Goal: Information Seeking & Learning: Learn about a topic

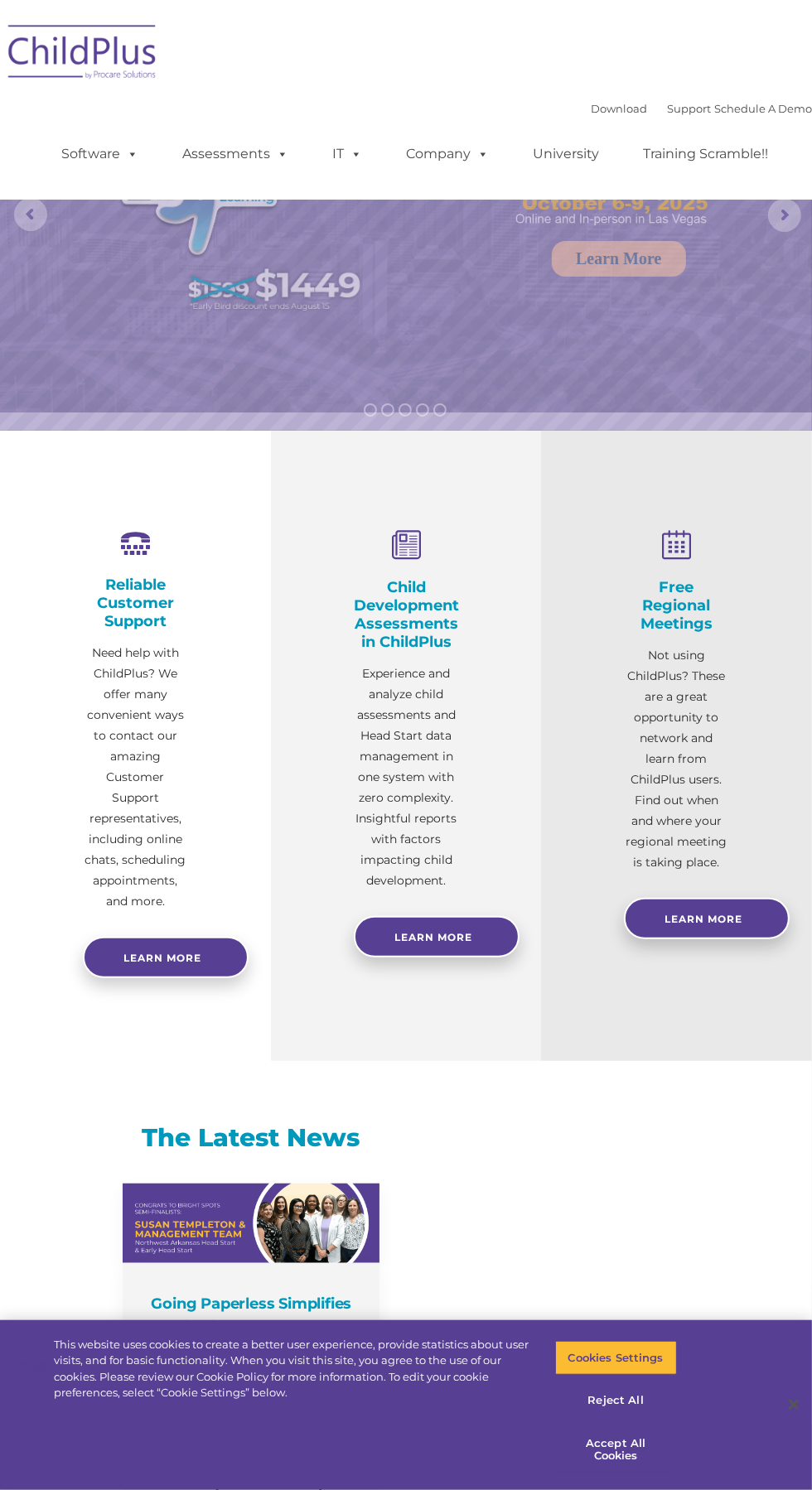
select select "MEDIUM"
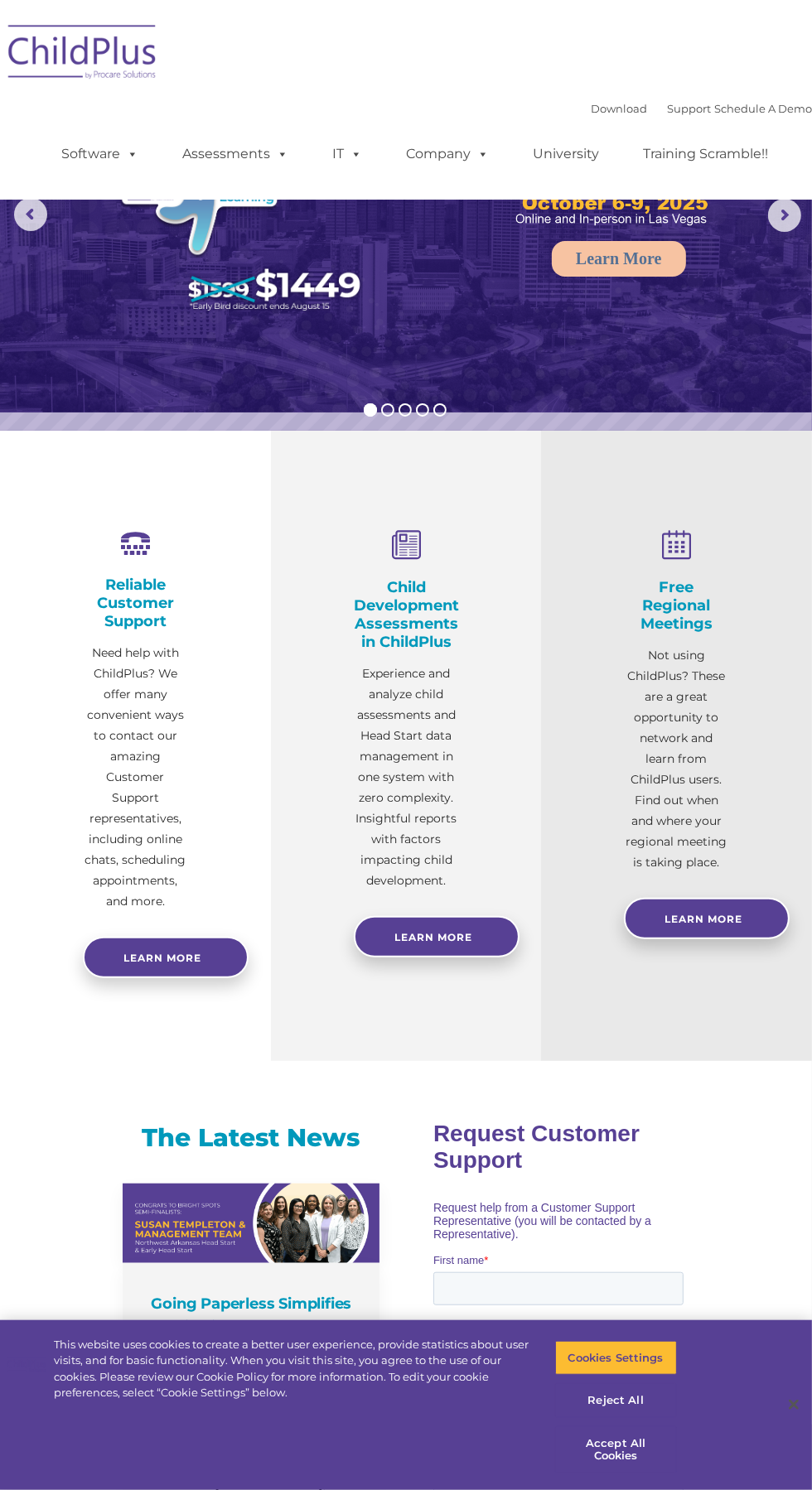
click at [121, 58] on img at bounding box center [82, 55] width 166 height 83
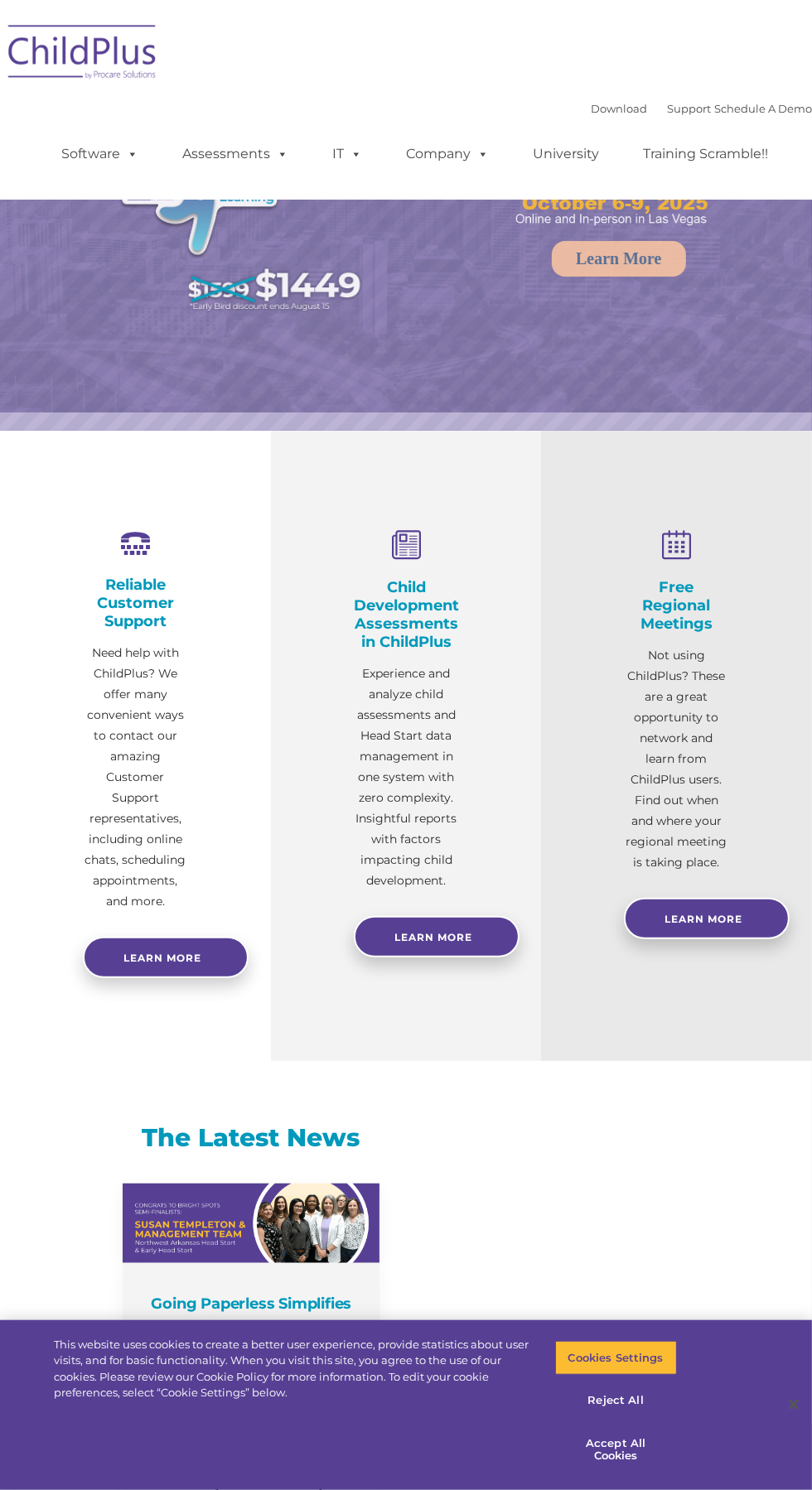
select select "MEDIUM"
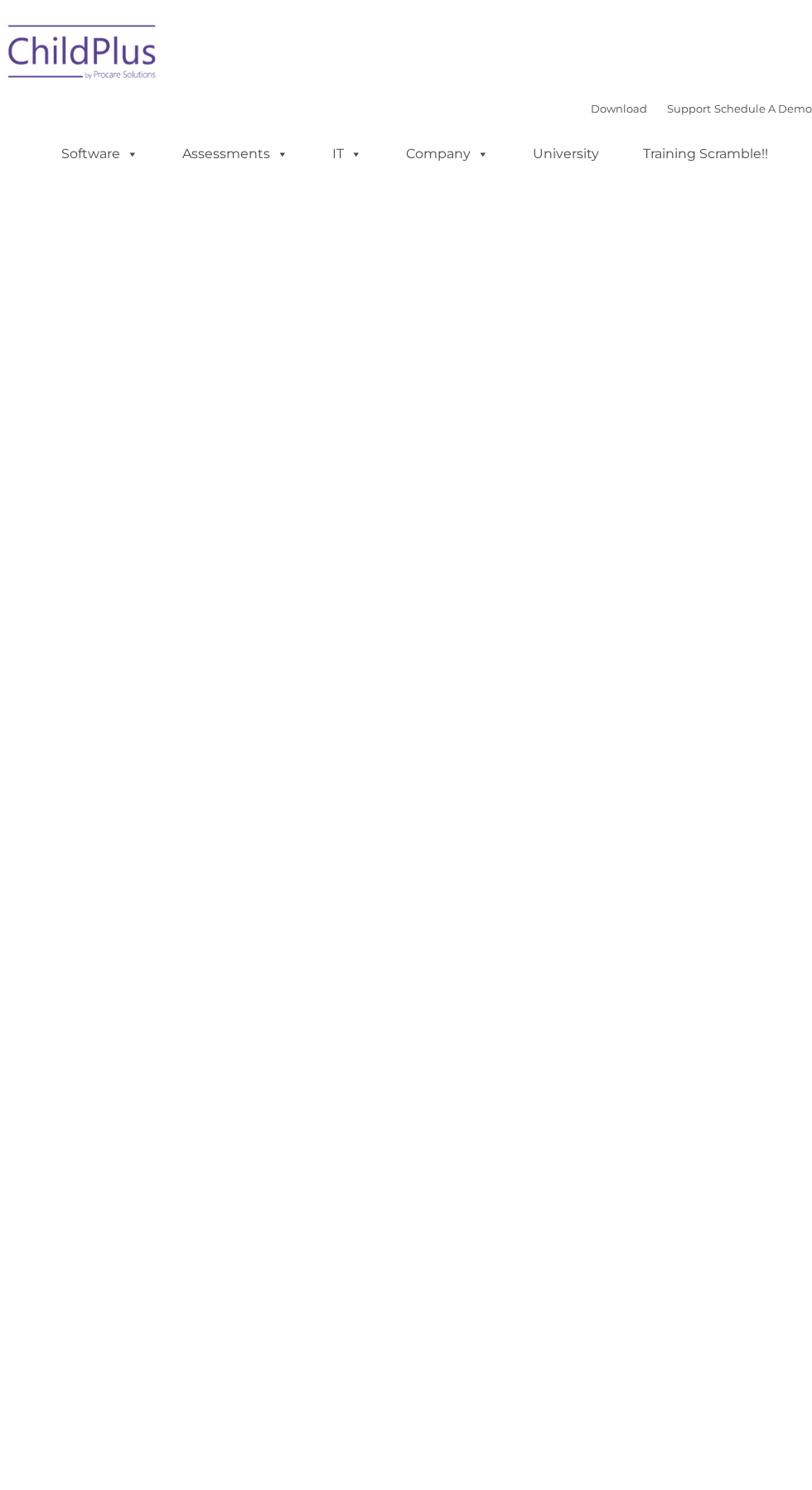
type input ""
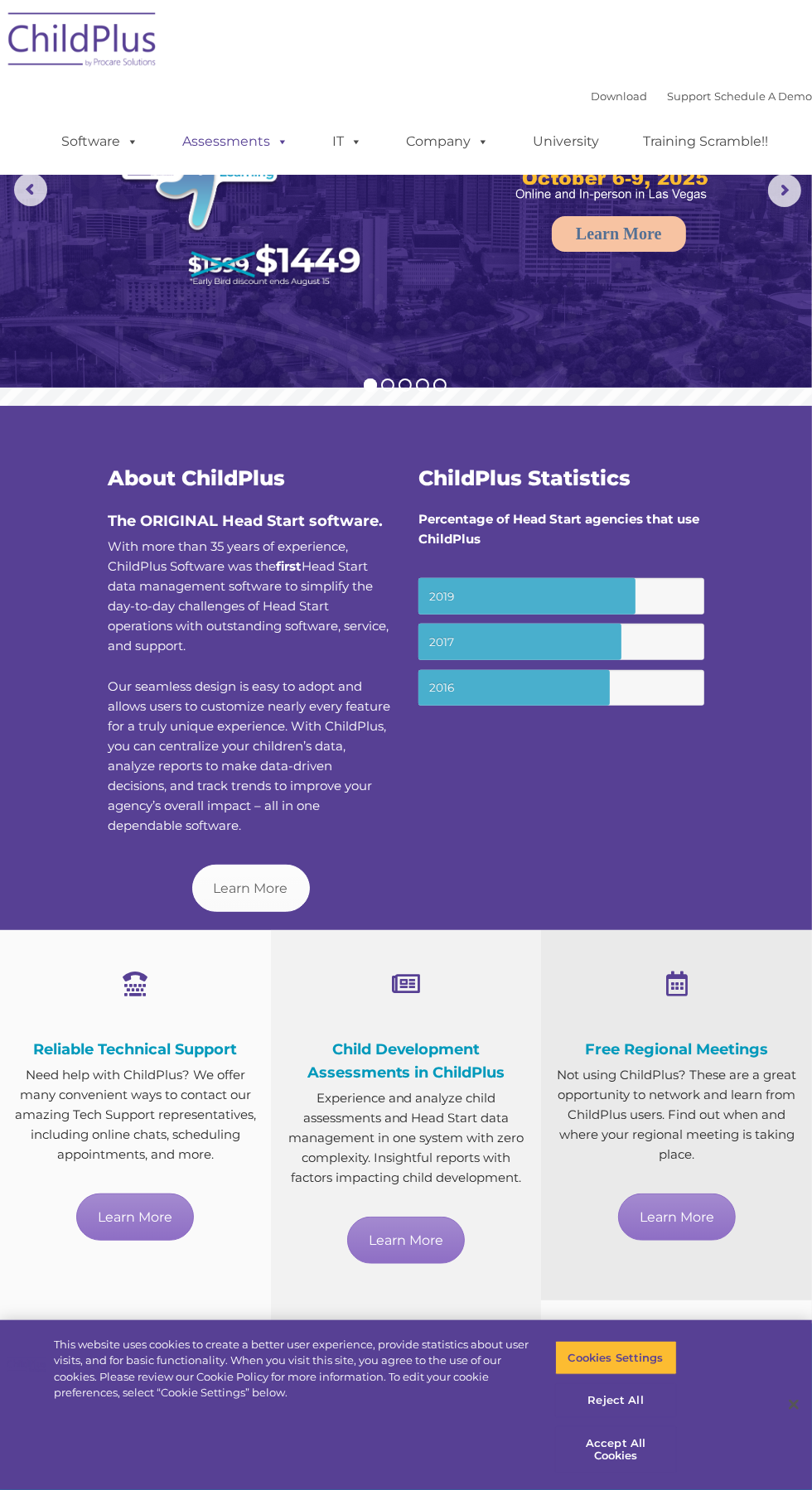
click at [226, 150] on link "Assessments" at bounding box center [235, 141] width 139 height 33
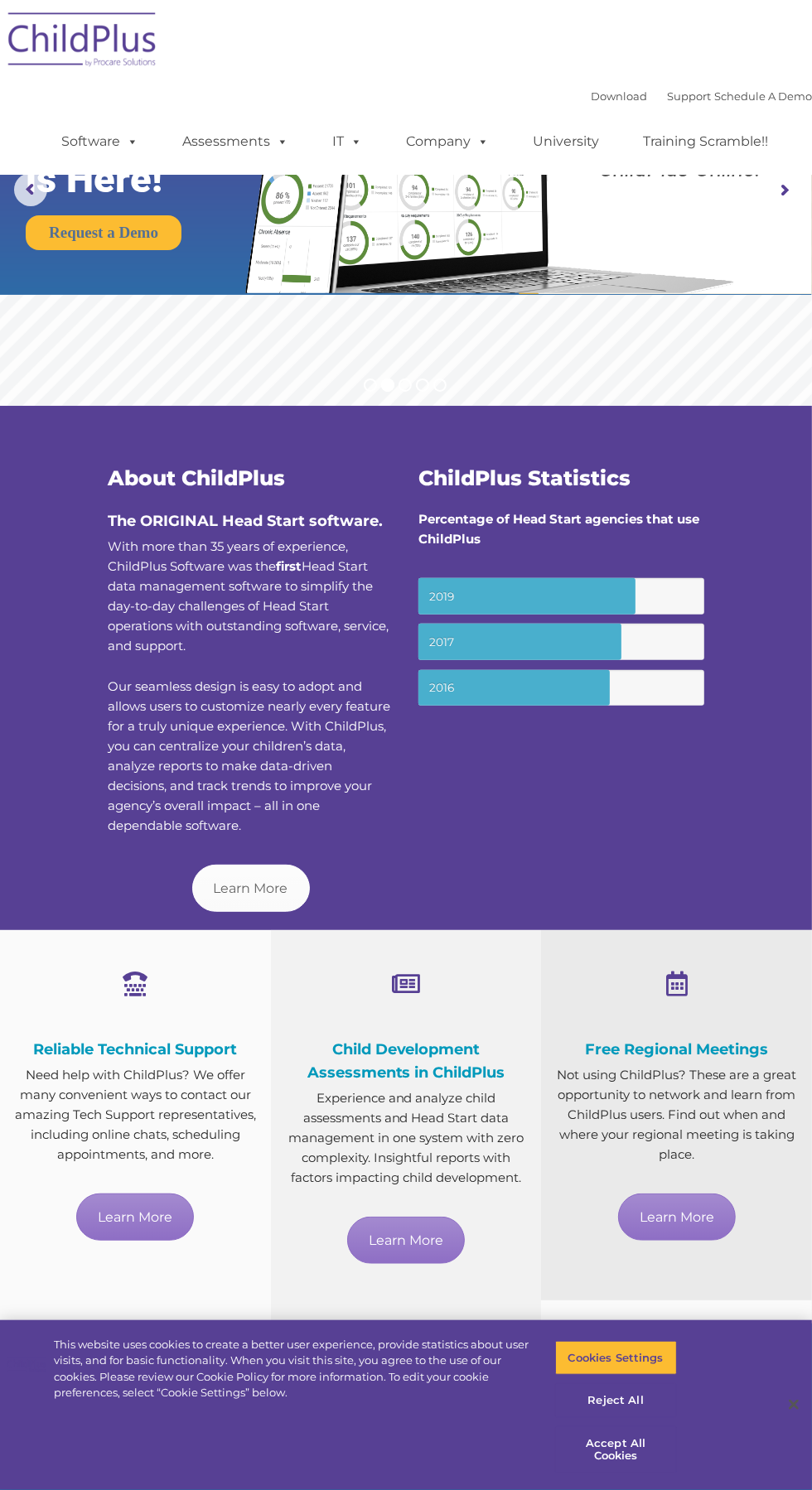
click at [737, 560] on div "About ChildPlus The ORIGINAL Head Start software. With more than 35 years of ex…" at bounding box center [406, 668] width 812 height 525
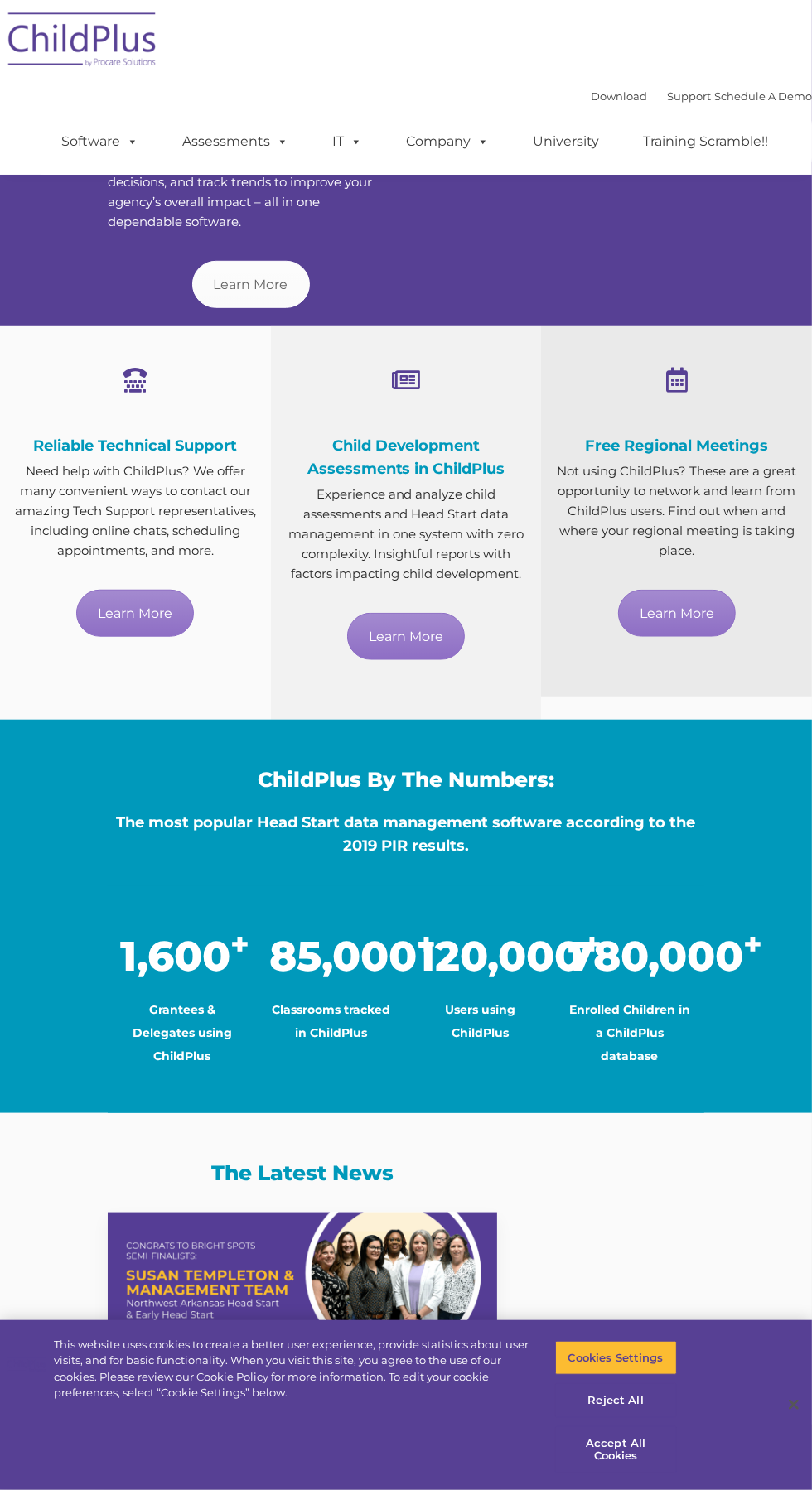
scroll to position [604, 0]
click at [438, 468] on span "Child Development Assessments in ChildPlus" at bounding box center [406, 458] width 198 height 41
click at [442, 637] on link "Learn More" at bounding box center [406, 637] width 117 height 47
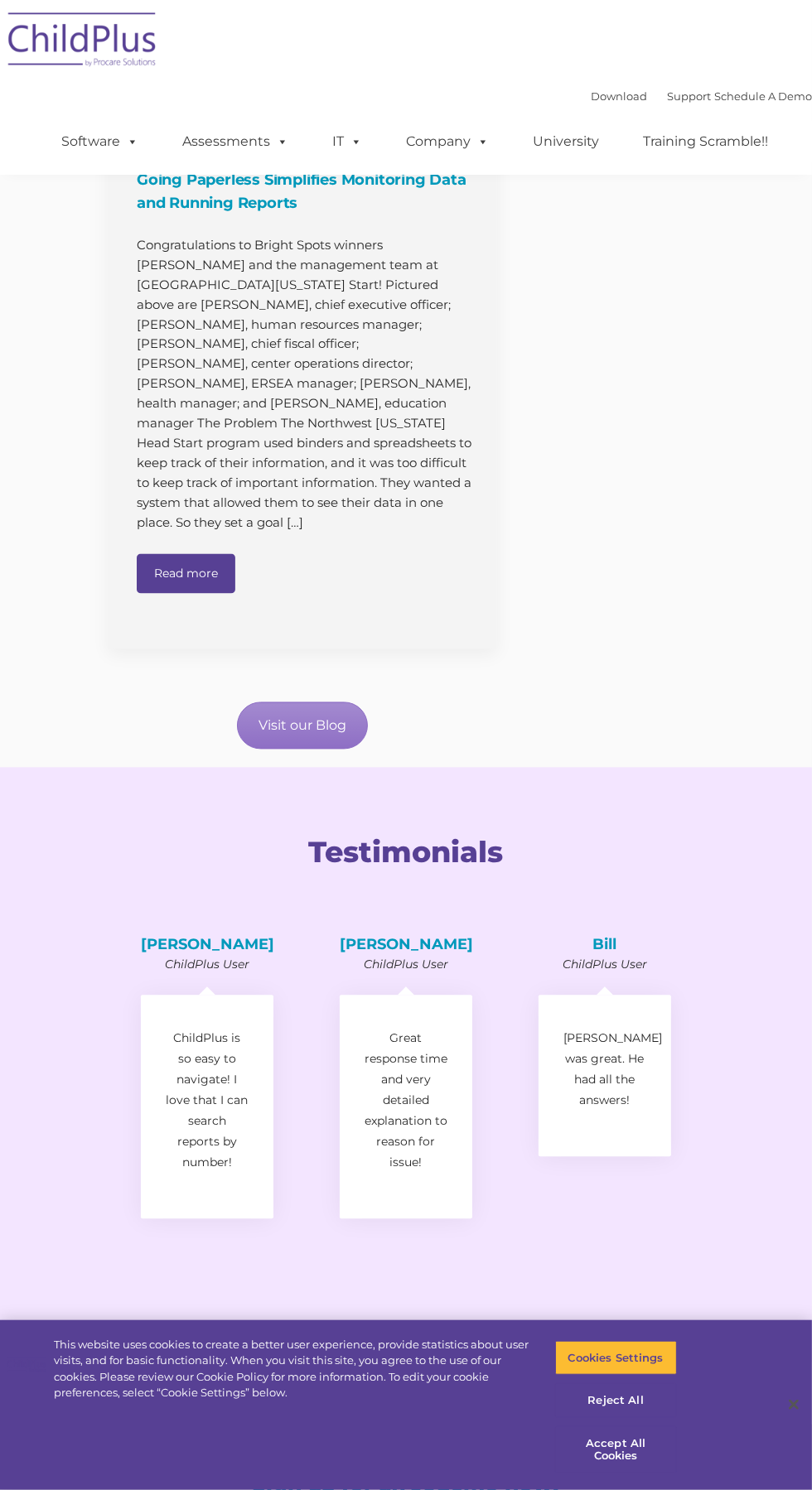
scroll to position [1802, 0]
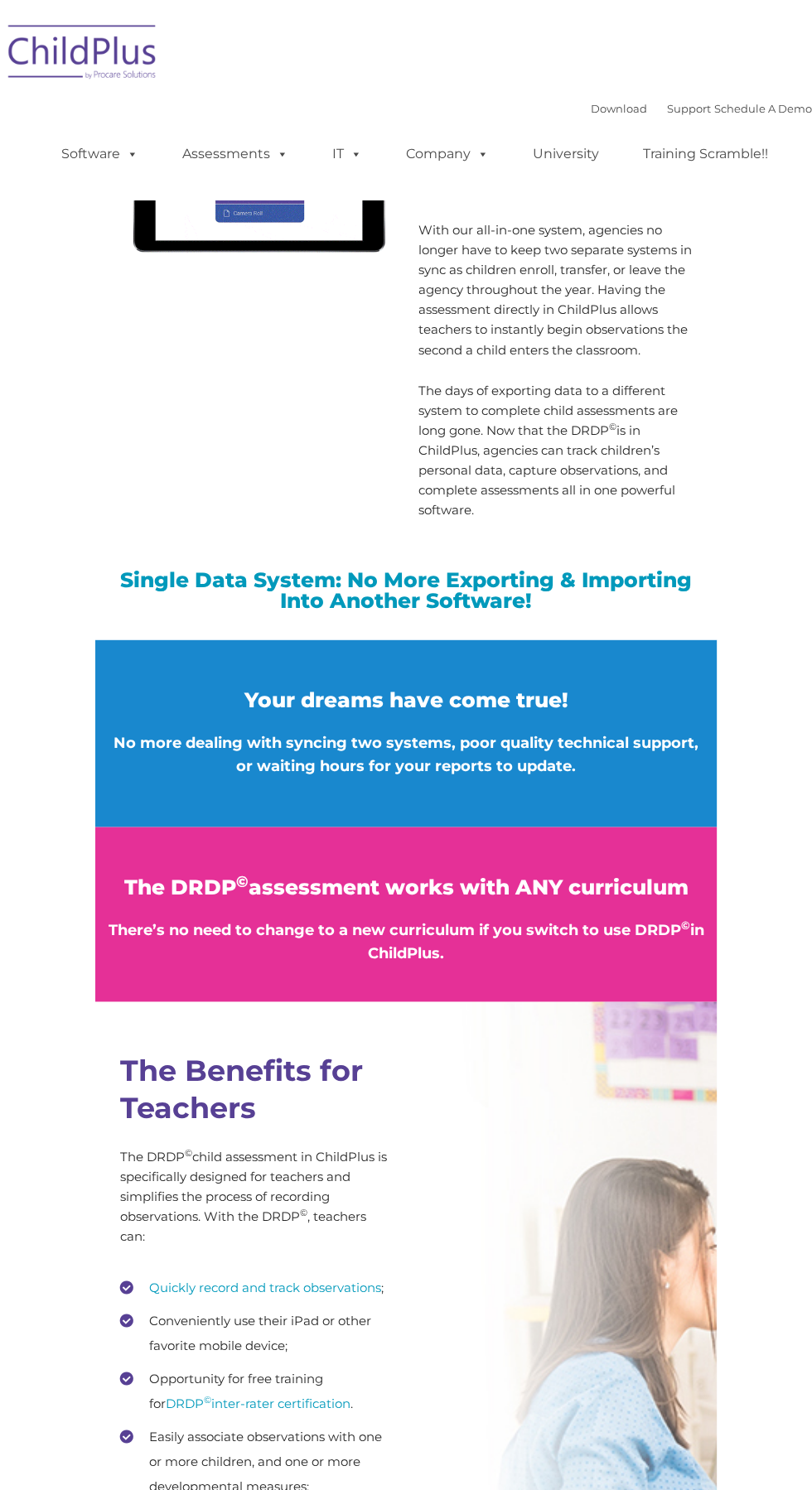
scroll to position [1837, 0]
